Goal: Task Accomplishment & Management: Manage account settings

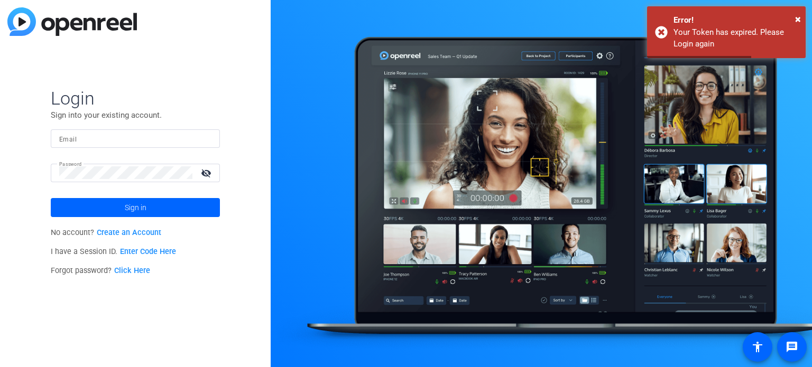
click at [117, 135] on input "Email" at bounding box center [135, 138] width 152 height 13
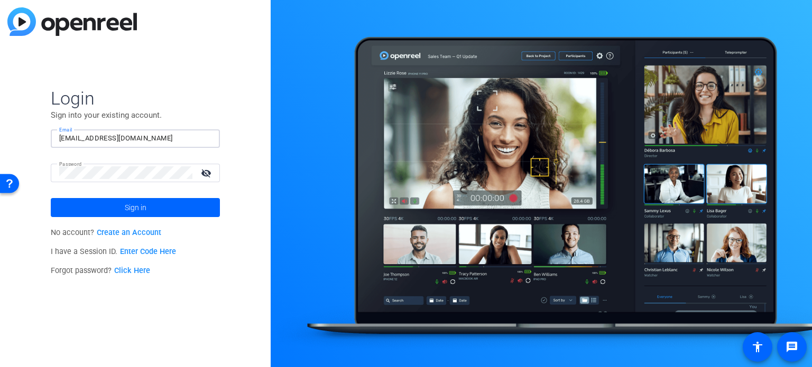
type input "[EMAIL_ADDRESS][DOMAIN_NAME]"
click at [104, 166] on div at bounding box center [125, 173] width 133 height 19
click at [0, 152] on div "Login Sign into your existing account. Email ecenteno@jamespublishing.com Passw…" at bounding box center [135, 183] width 271 height 367
click at [51, 198] on button "Sign in" at bounding box center [135, 207] width 169 height 19
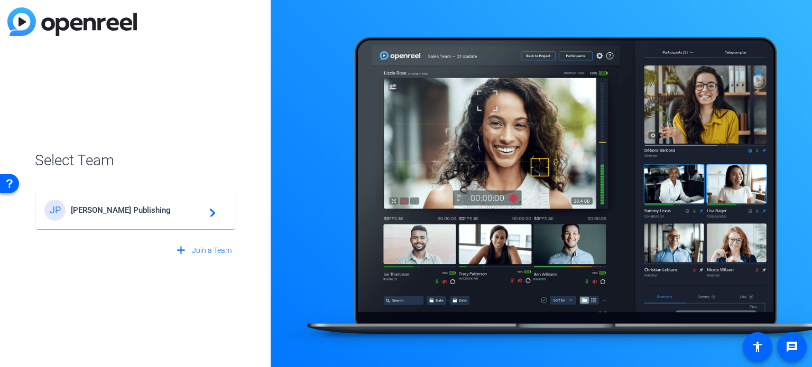
click at [115, 213] on span "James Publishing" at bounding box center [137, 211] width 132 height 10
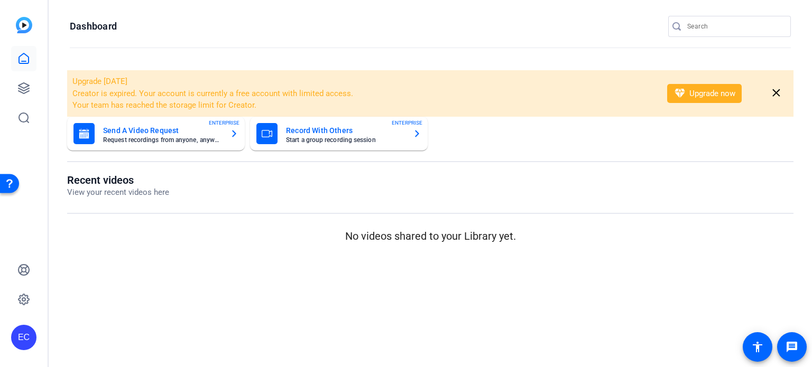
click at [700, 27] on input "Search" at bounding box center [734, 26] width 95 height 13
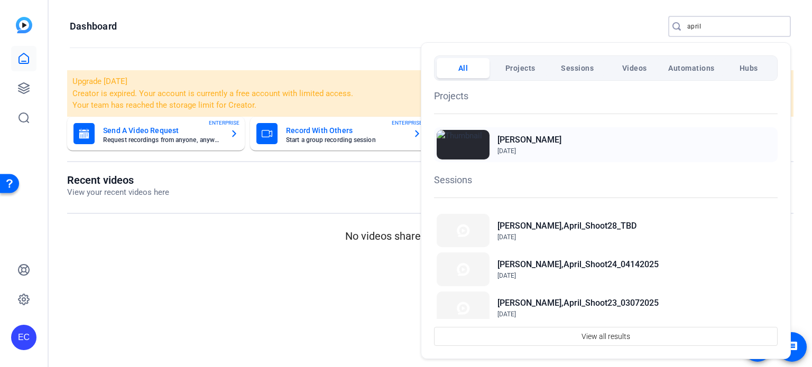
type input "april"
click at [525, 143] on h2 "[PERSON_NAME]" at bounding box center [530, 140] width 64 height 13
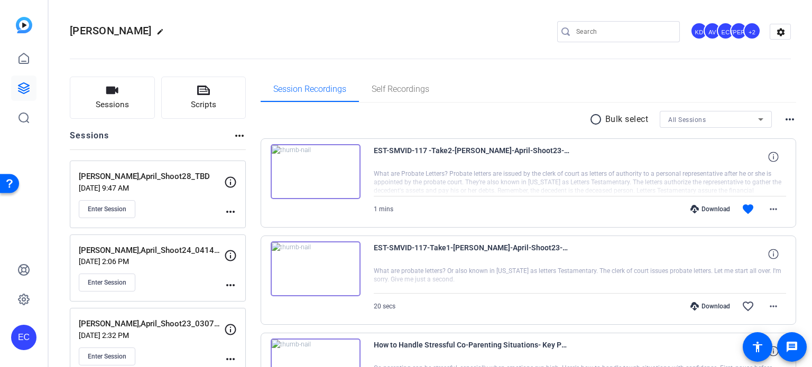
click at [228, 209] on mat-icon "more_horiz" at bounding box center [230, 212] width 13 height 13
click at [243, 227] on span "Edit Session" at bounding box center [257, 226] width 48 height 13
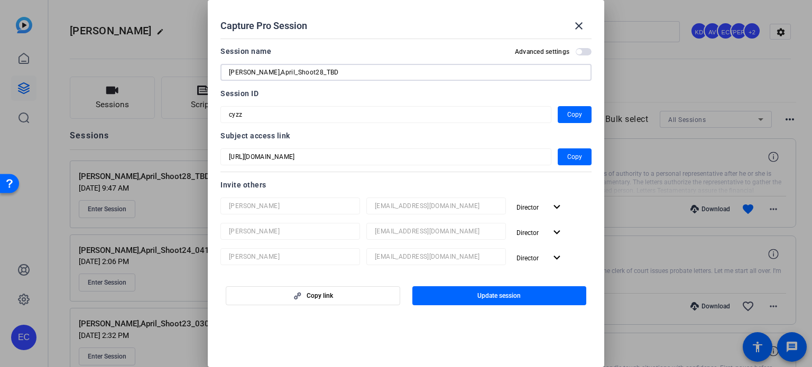
drag, startPoint x: 300, startPoint y: 73, endPoint x: 330, endPoint y: 75, distance: 29.7
click at [330, 75] on input "[PERSON_NAME],April_Shoot28_TBD" at bounding box center [406, 72] width 354 height 13
type input "[PERSON_NAME],April_Shoot28_10172025"
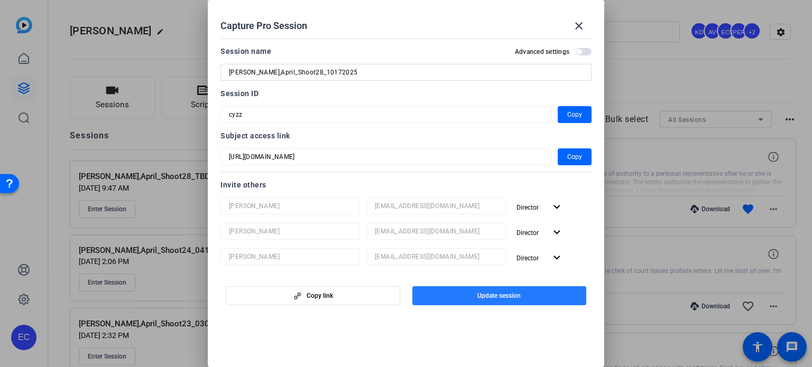
click at [487, 292] on span "Update session" at bounding box center [498, 296] width 43 height 8
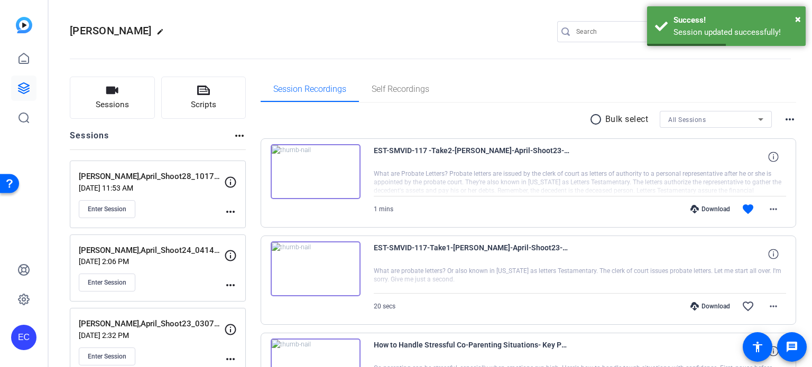
click at [233, 208] on mat-icon "more_horiz" at bounding box center [230, 212] width 13 height 13
